Goal: Navigation & Orientation: Go to known website

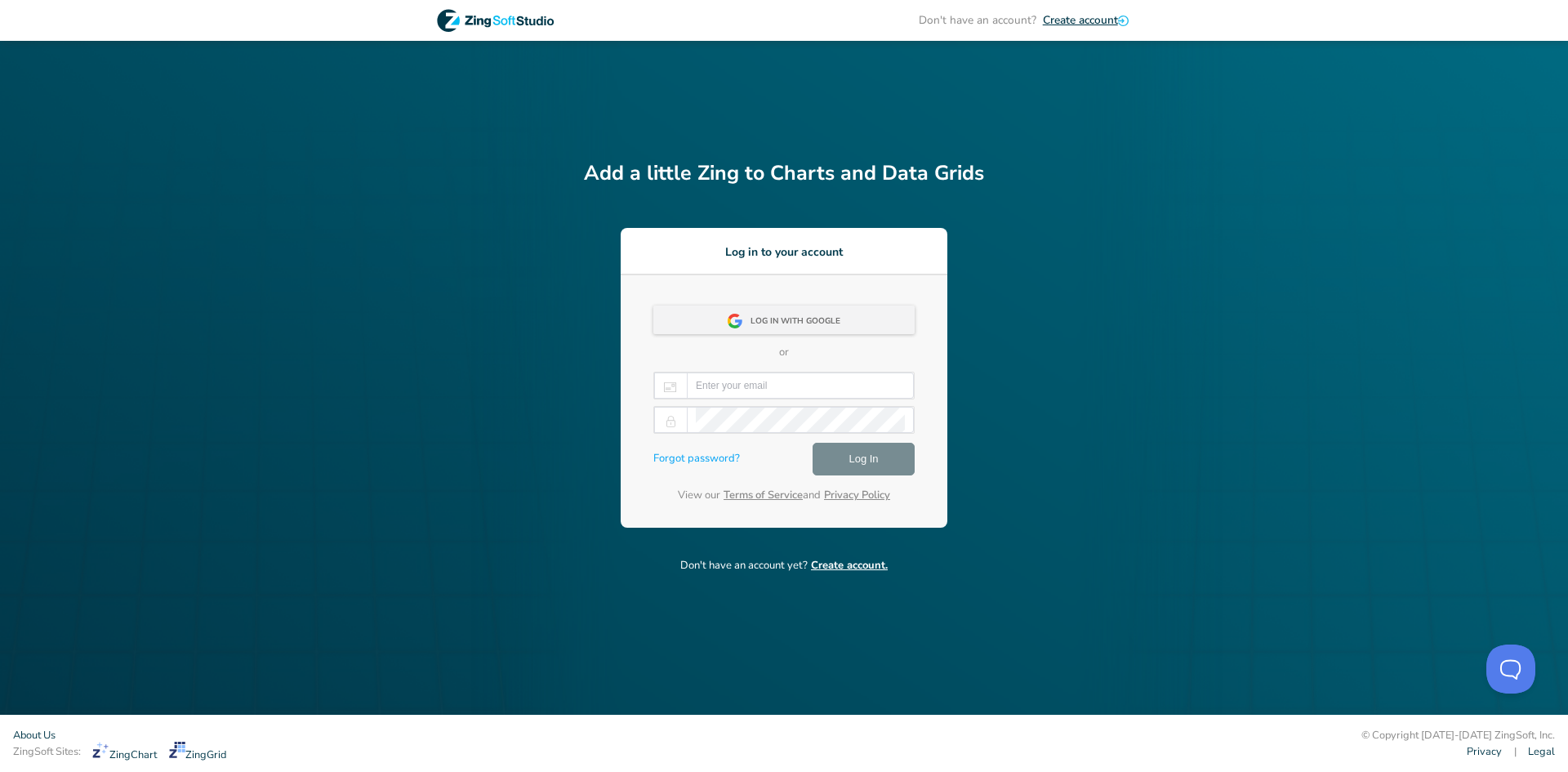
click at [814, 325] on div "Log in with Google" at bounding box center [800, 321] width 100 height 29
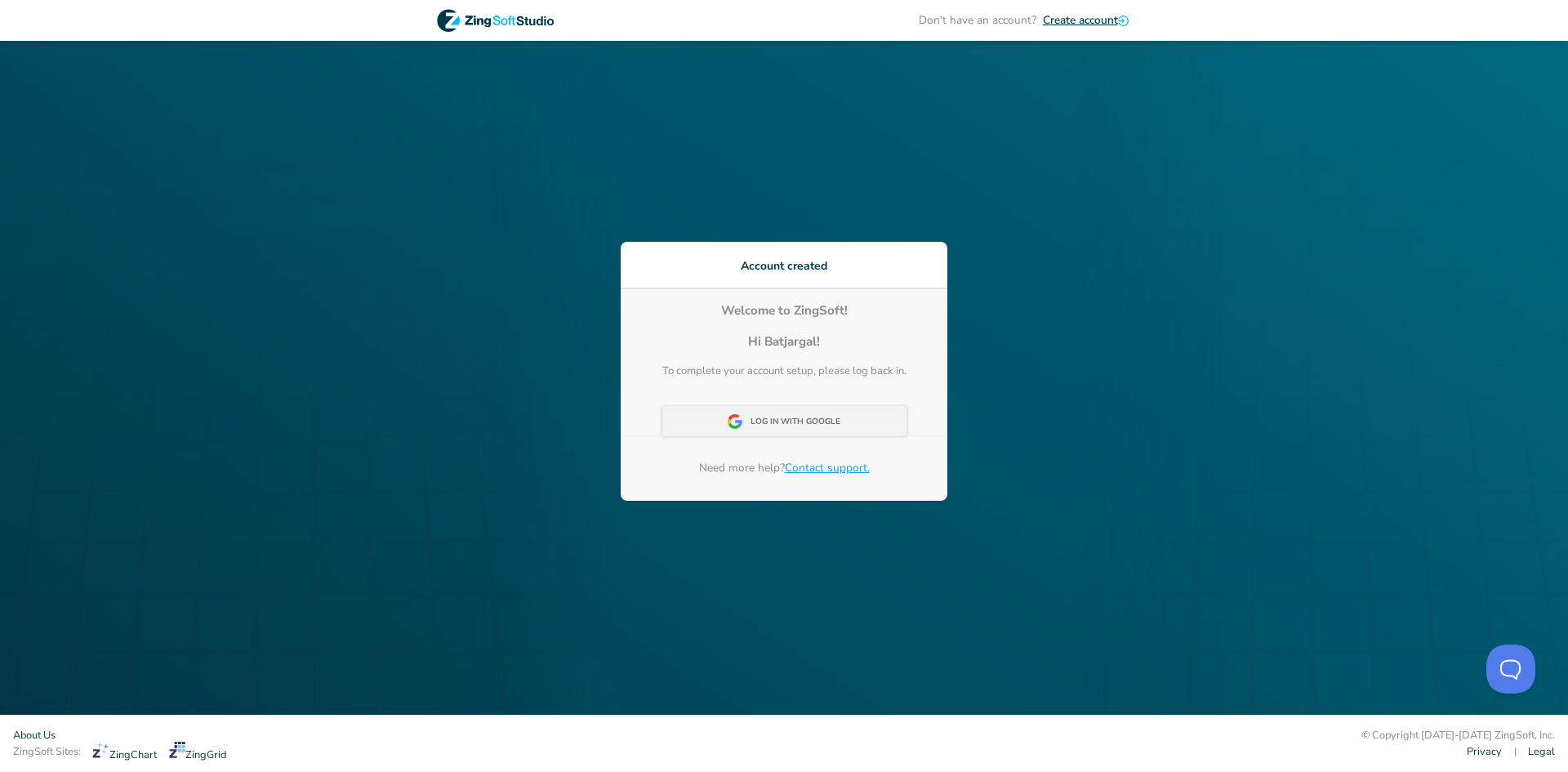
click at [871, 412] on div "Log In With Google" at bounding box center [784, 420] width 244 height 29
